Goal: Navigation & Orientation: Find specific page/section

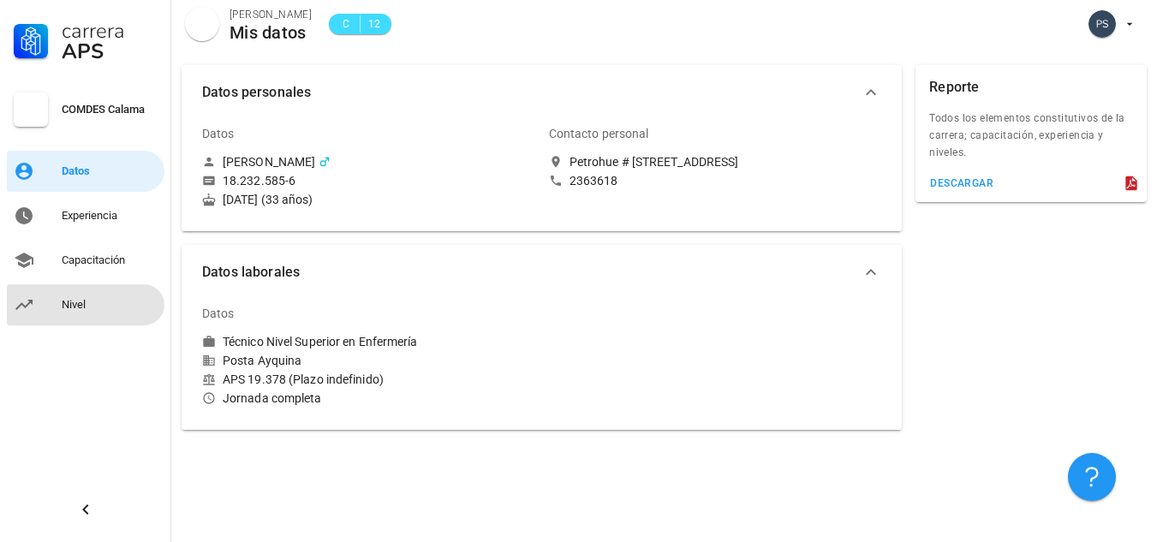
click at [70, 303] on div "Nivel" at bounding box center [110, 305] width 96 height 14
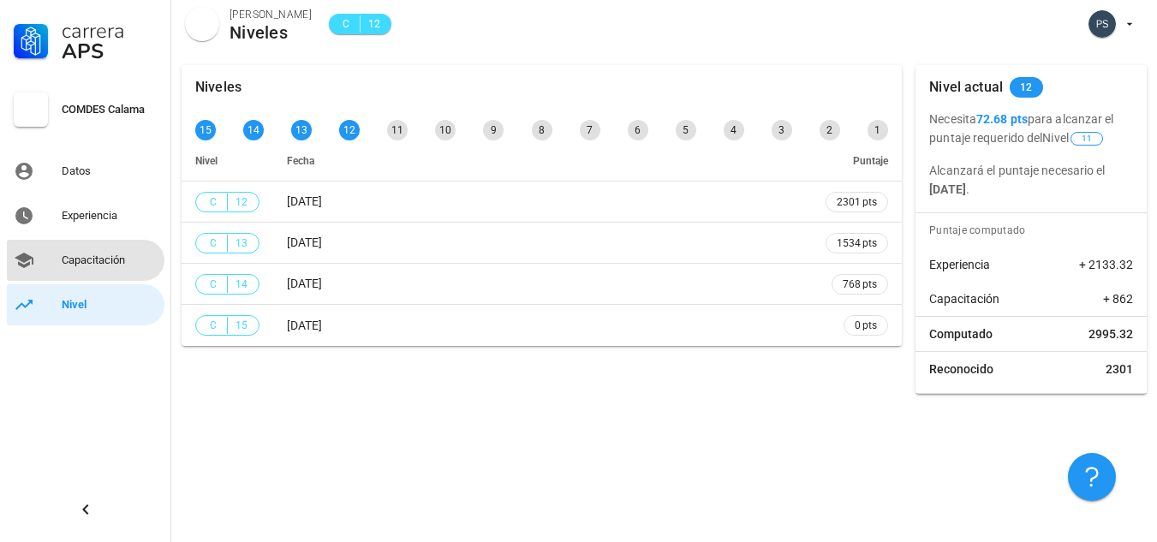
click at [78, 260] on div "Capacitación" at bounding box center [110, 261] width 96 height 14
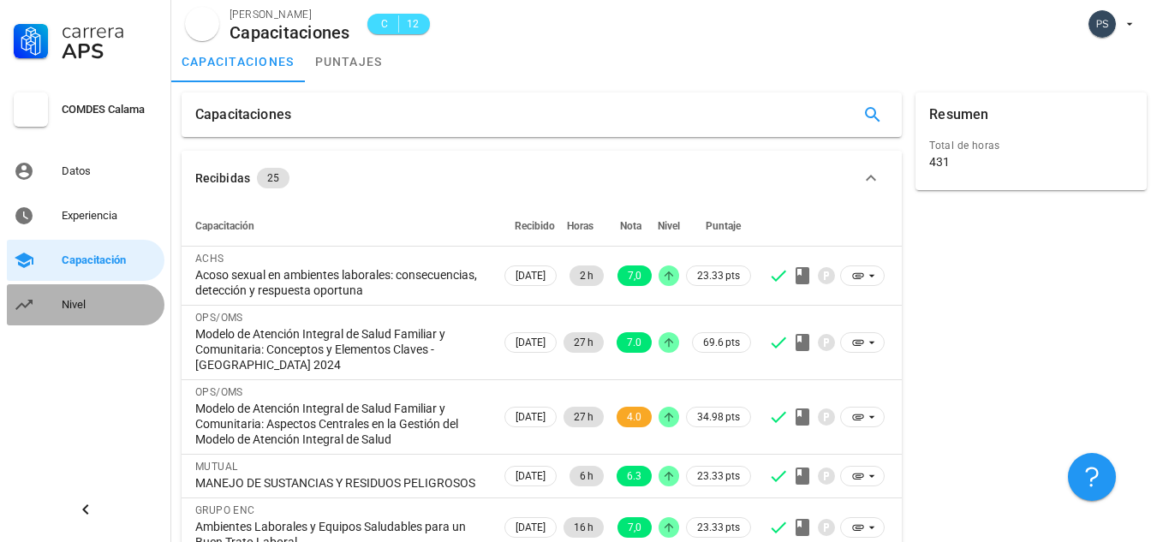
click at [62, 300] on div "Nivel" at bounding box center [110, 305] width 96 height 14
